Goal: Transaction & Acquisition: Purchase product/service

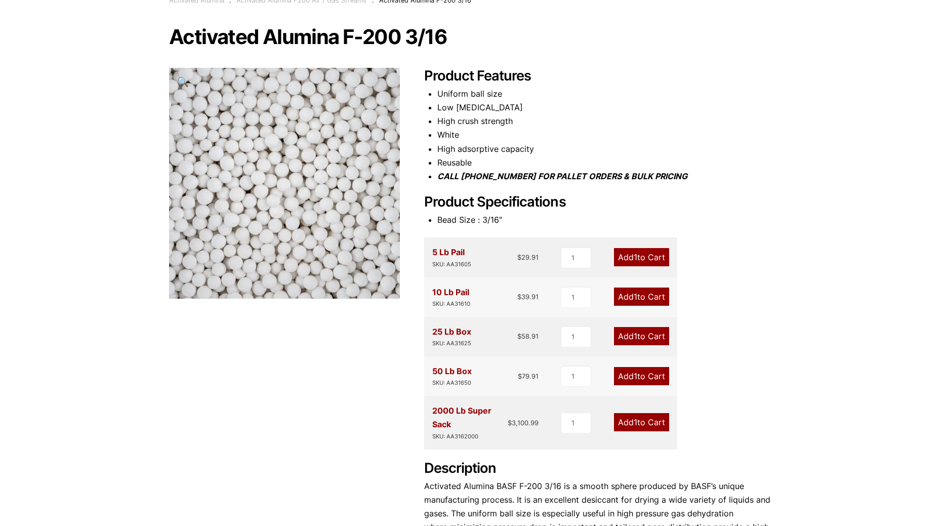
scroll to position [101, 0]
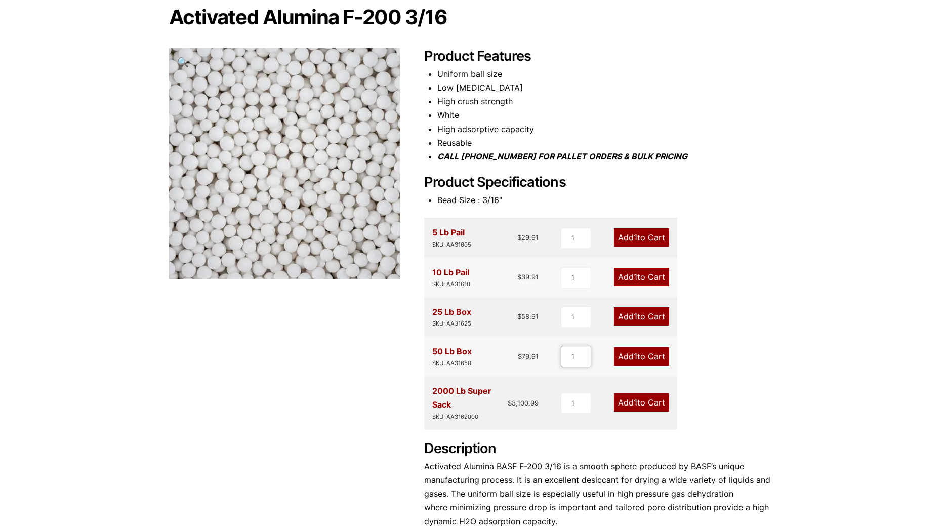
click at [577, 359] on input "1" at bounding box center [576, 356] width 30 height 21
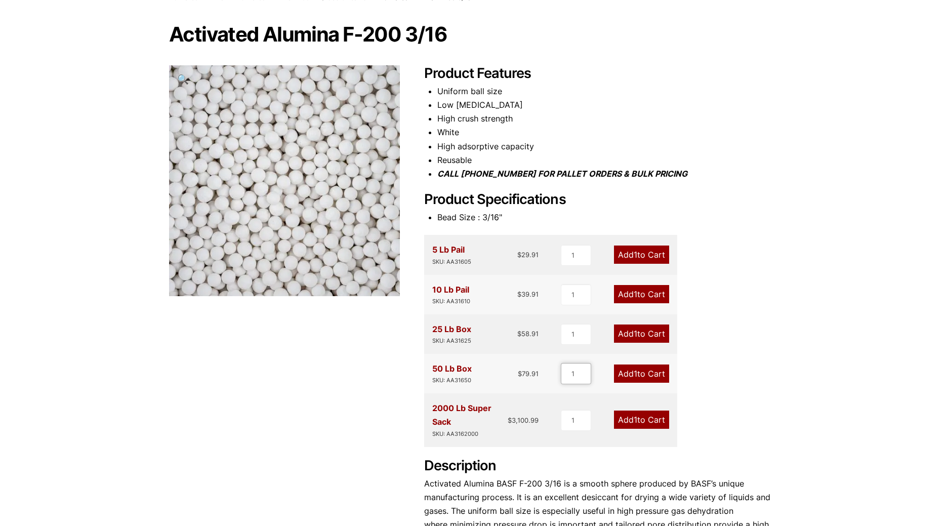
scroll to position [0, 0]
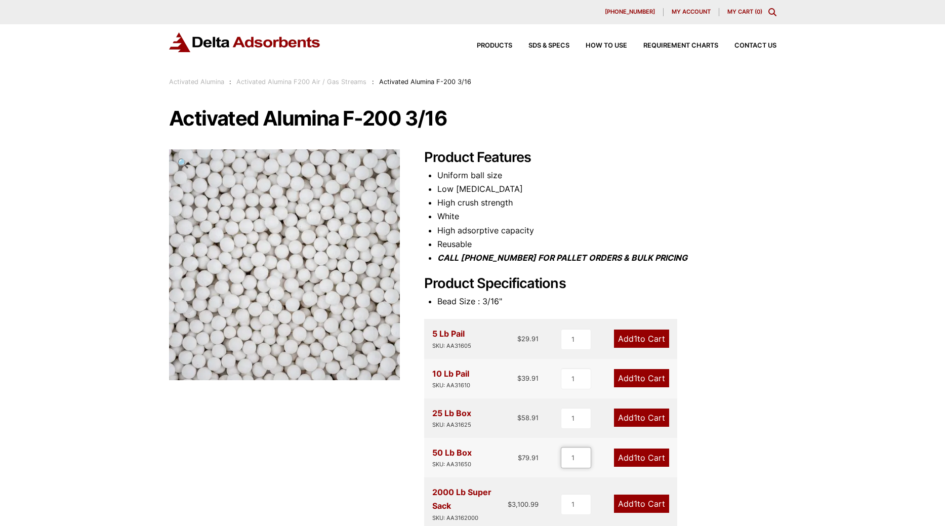
drag, startPoint x: 572, startPoint y: 458, endPoint x: 567, endPoint y: 457, distance: 5.1
click at [567, 457] on input "1" at bounding box center [576, 457] width 30 height 21
type input "15"
click at [657, 460] on link "Add 15 to Cart" at bounding box center [639, 458] width 60 height 18
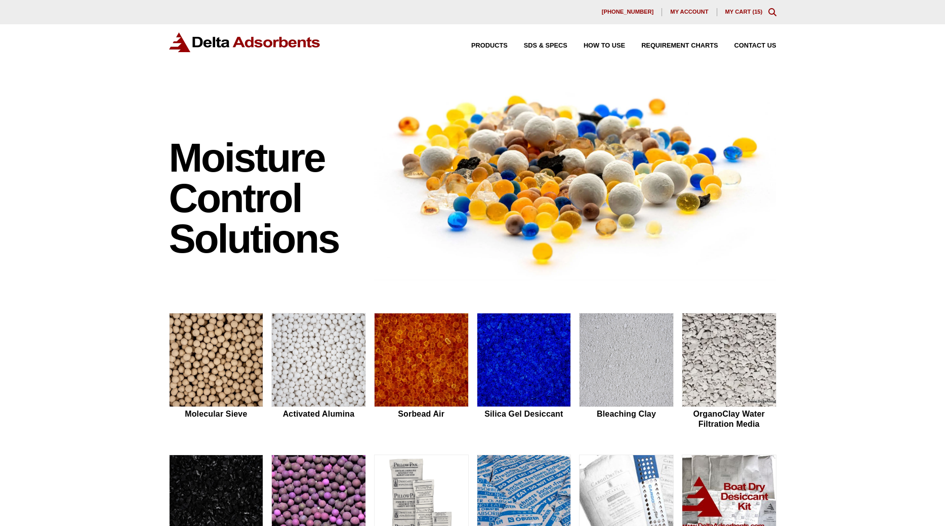
click at [752, 13] on link "My Cart ( 15 )" at bounding box center [744, 12] width 37 height 6
